Goal: Contribute content

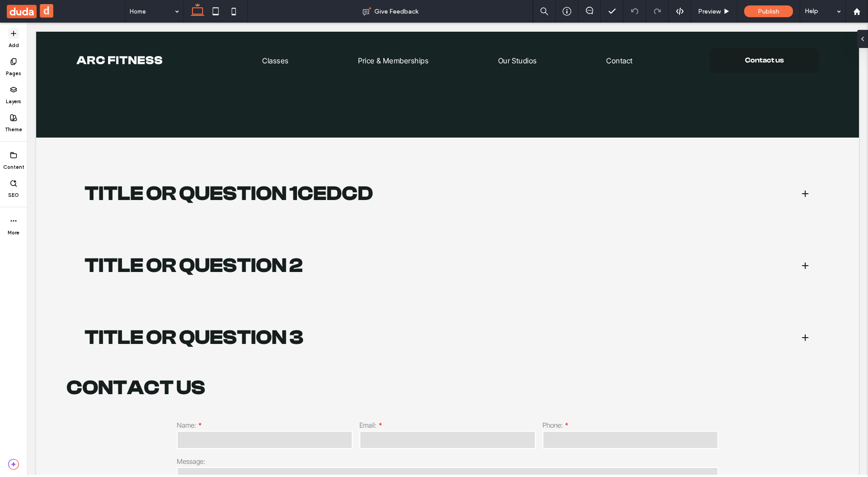
click at [15, 34] on icon at bounding box center [13, 33] width 7 height 7
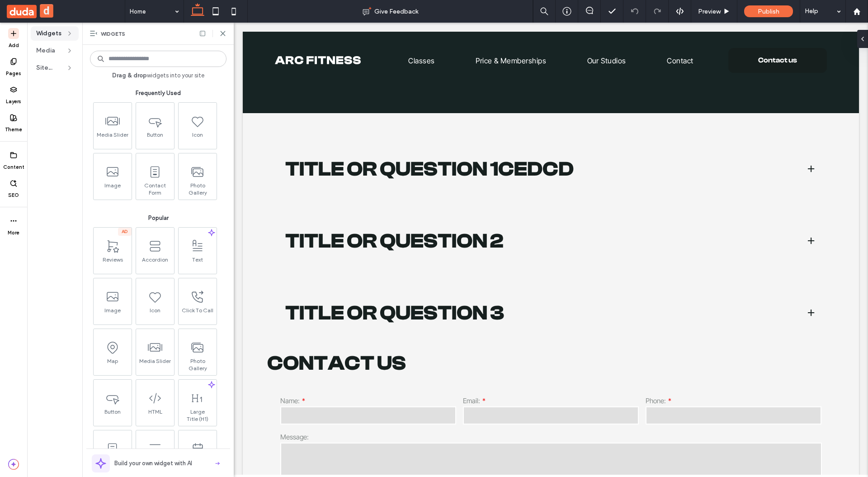
click at [48, 13] on button "d" at bounding box center [47, 11] width 14 height 14
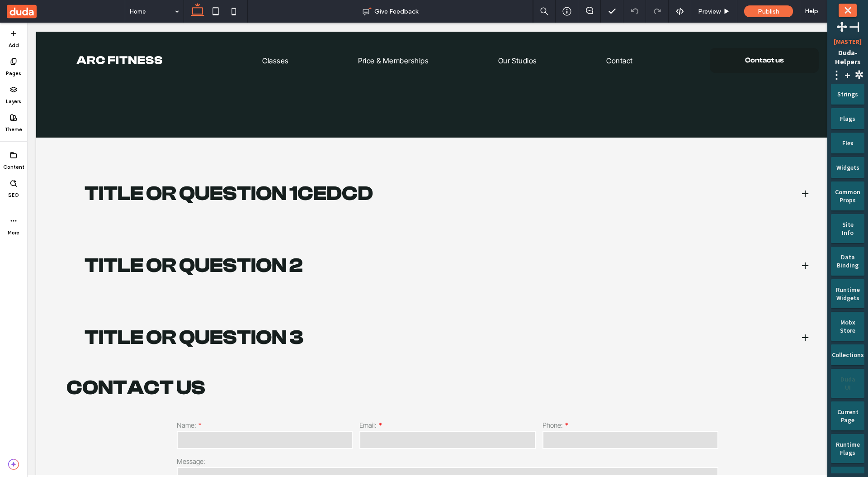
click at [849, 381] on div "Duda UI" at bounding box center [847, 380] width 21 height 23
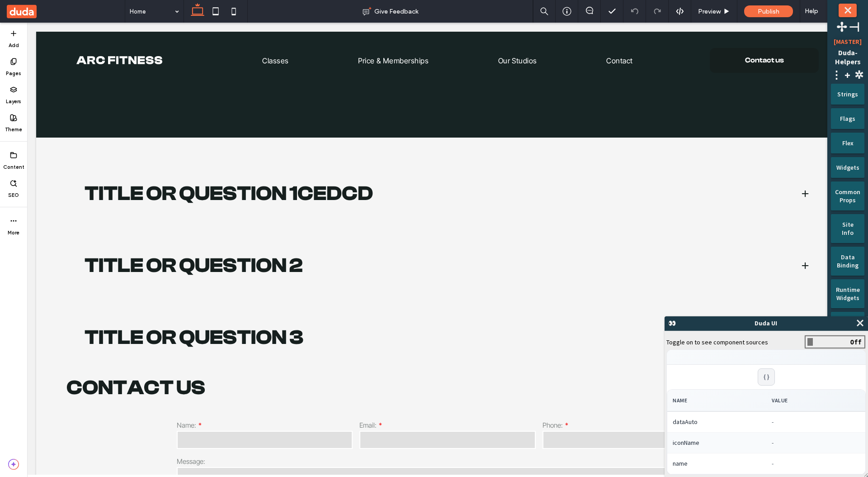
click at [822, 346] on span at bounding box center [835, 341] width 59 height 11
click at [865, 324] on div "👀 [PERSON_NAME] UI ⤬" at bounding box center [766, 323] width 203 height 14
click at [862, 324] on span "⤬" at bounding box center [859, 322] width 9 height 11
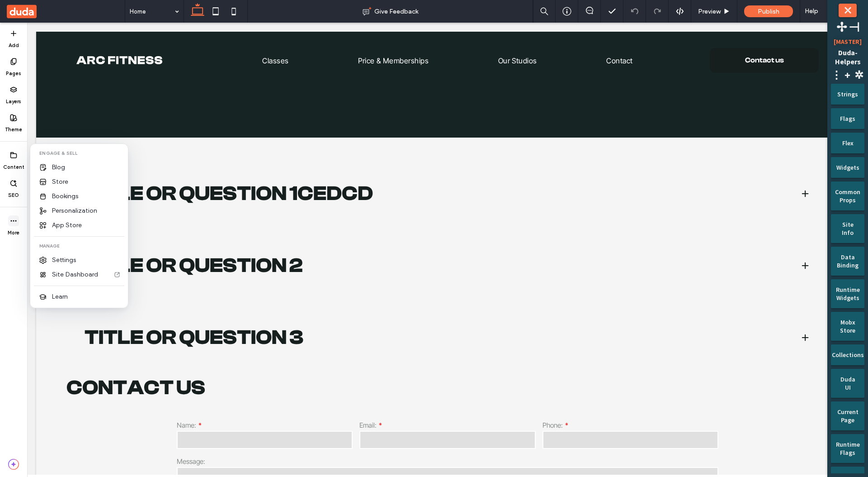
click at [14, 220] on icon at bounding box center [13, 220] width 7 height 7
click at [64, 164] on span "Blog" at bounding box center [58, 167] width 13 height 9
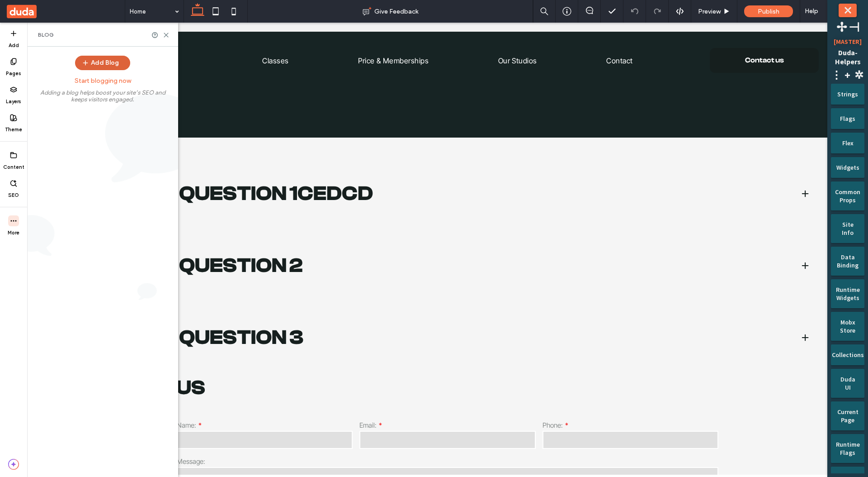
click at [95, 68] on button "Add Blog" at bounding box center [102, 63] width 55 height 14
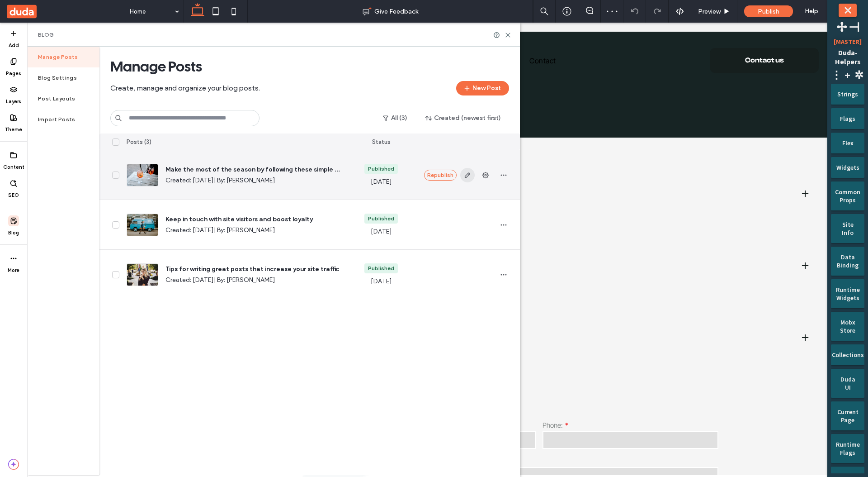
click at [468, 176] on icon "button" at bounding box center [467, 174] width 7 height 7
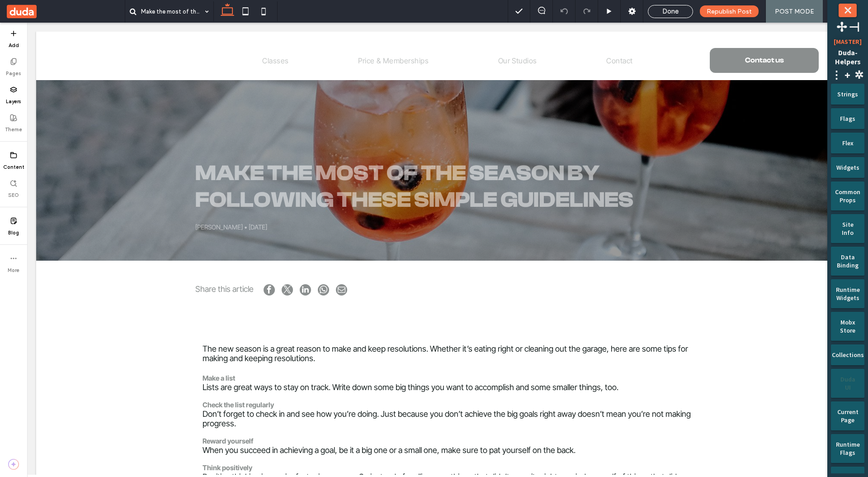
click at [852, 385] on div "Duda UI" at bounding box center [847, 380] width 21 height 23
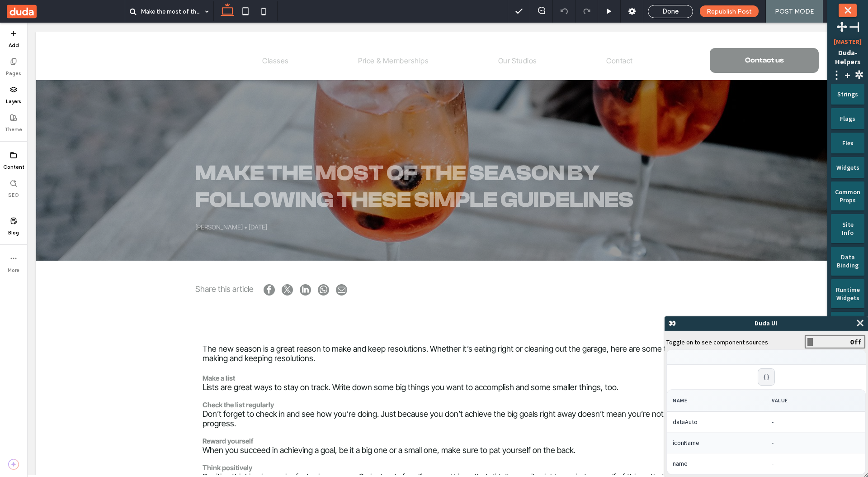
click at [837, 345] on span at bounding box center [835, 341] width 59 height 11
click at [860, 323] on span "⤬" at bounding box center [859, 322] width 9 height 11
